Goal: Navigation & Orientation: Find specific page/section

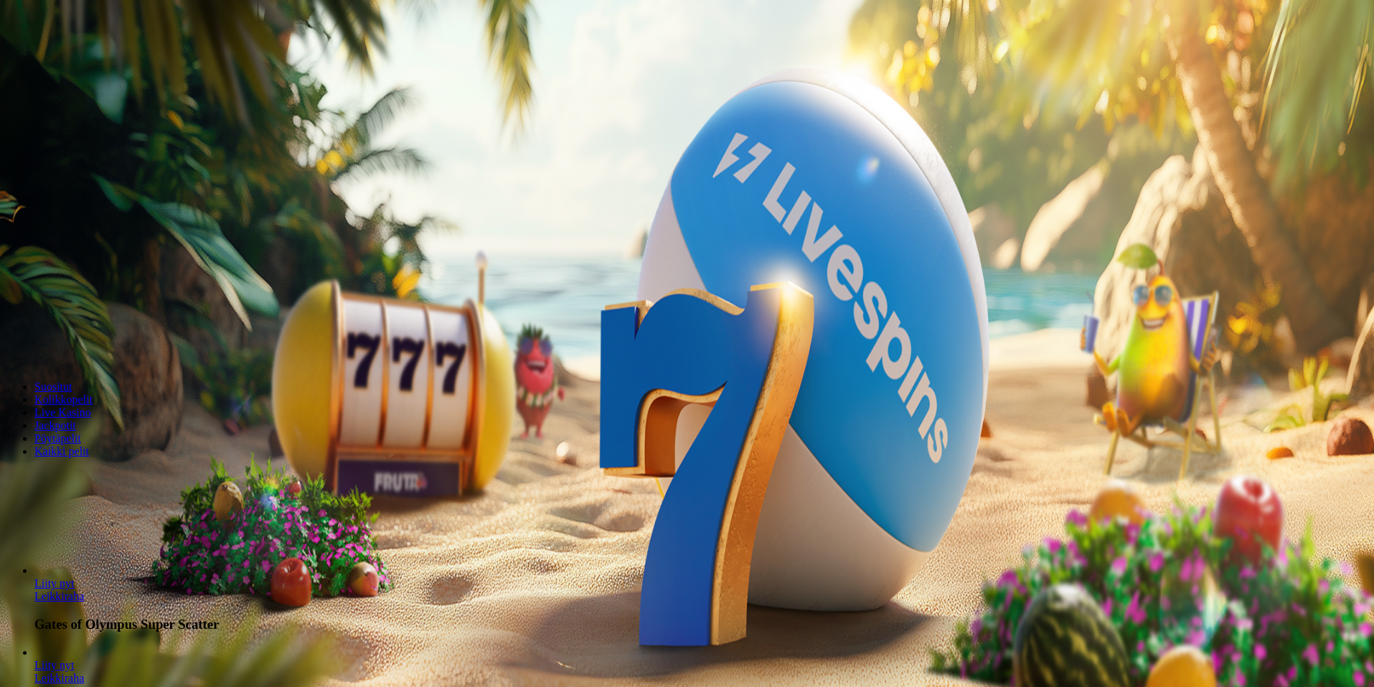
click at [86, 57] on span "Kirjaudu" at bounding box center [99, 52] width 35 height 11
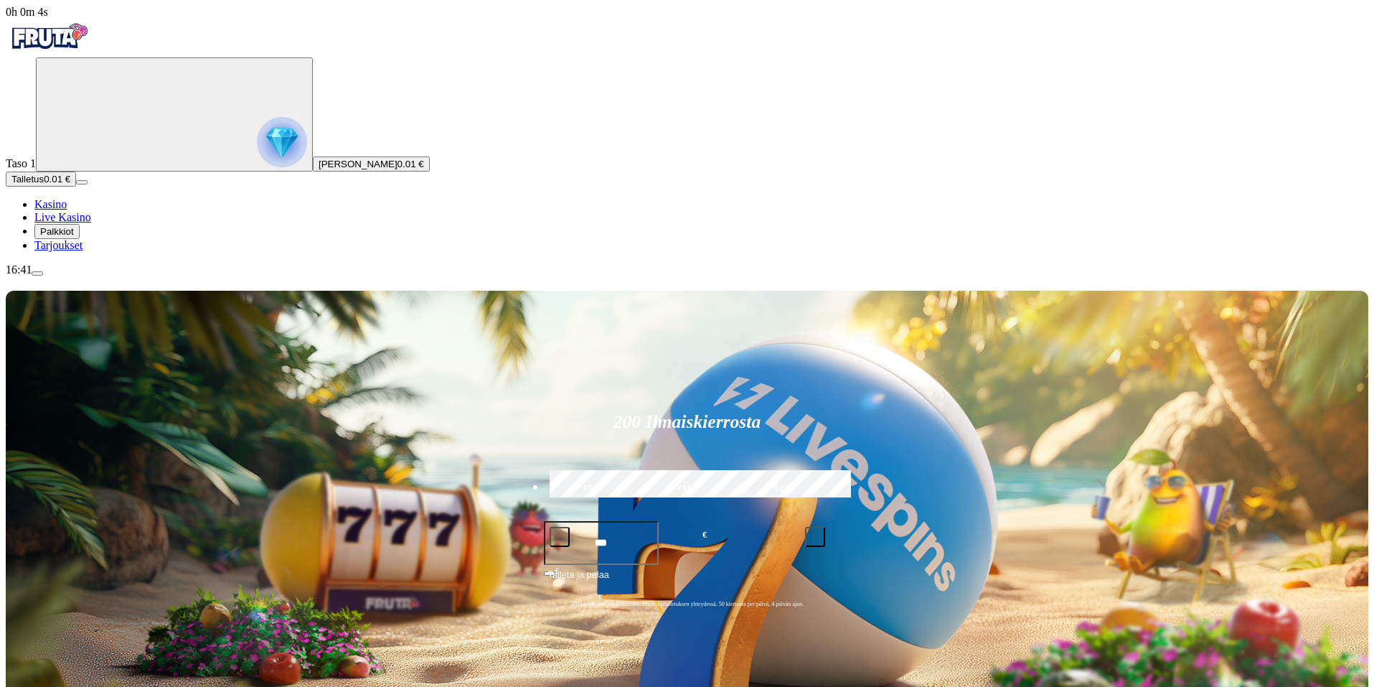
click at [257, 151] on img "Primary" at bounding box center [282, 142] width 50 height 50
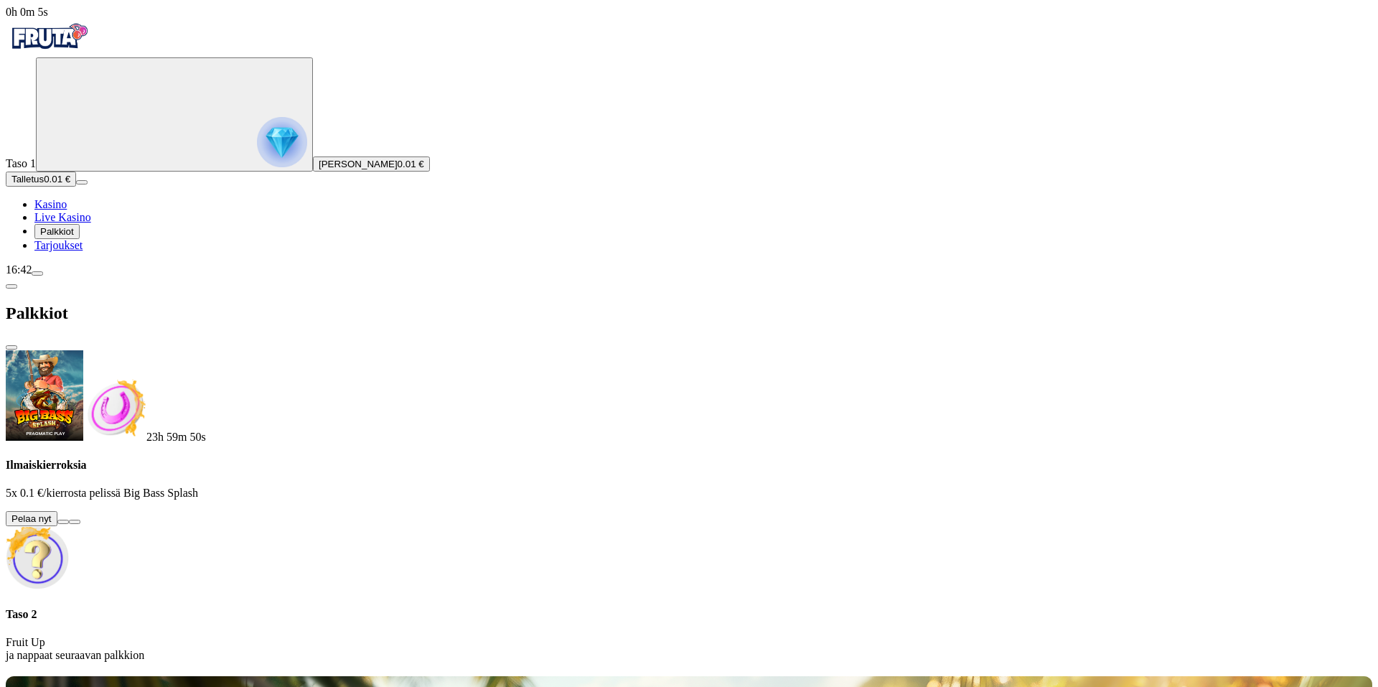
click at [69, 520] on button at bounding box center [62, 522] width 11 height 4
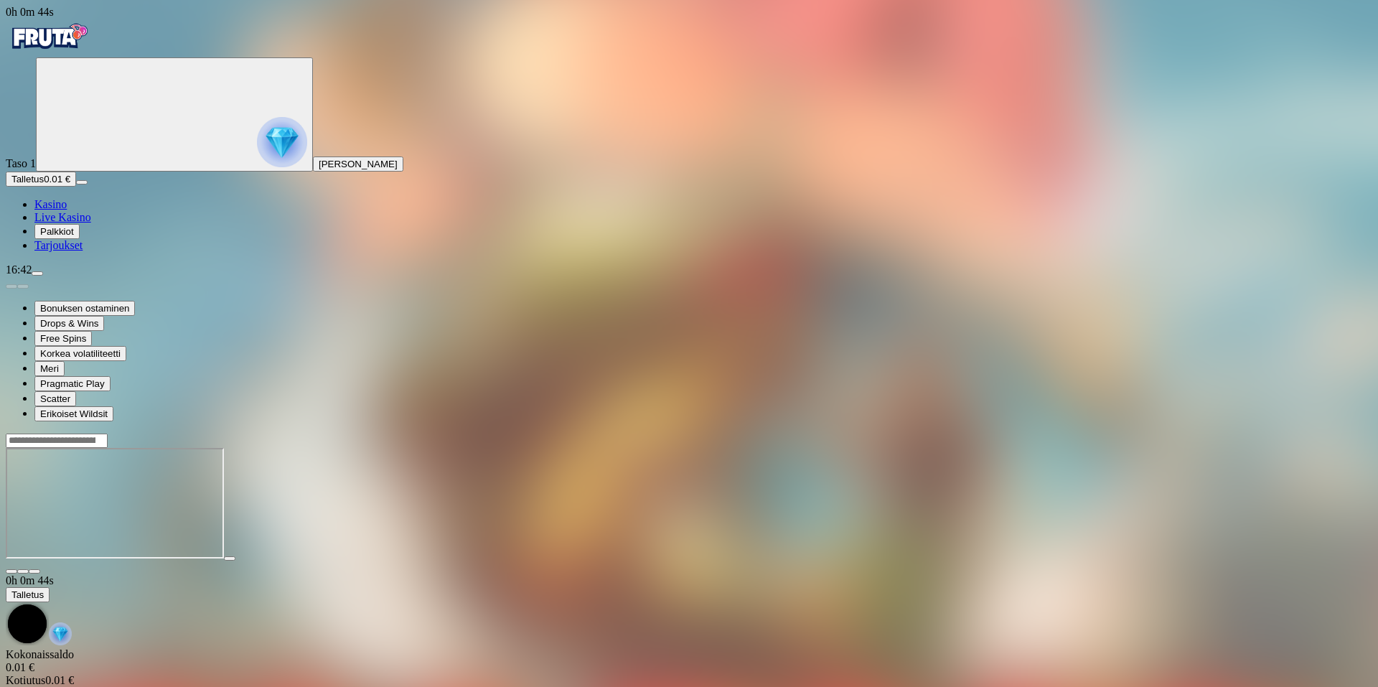
click at [46, 172] on div "Taso 1 [PERSON_NAME]" at bounding box center [689, 114] width 1366 height 114
click at [257, 164] on img "Primary" at bounding box center [282, 142] width 50 height 50
